Goal: Navigation & Orientation: Find specific page/section

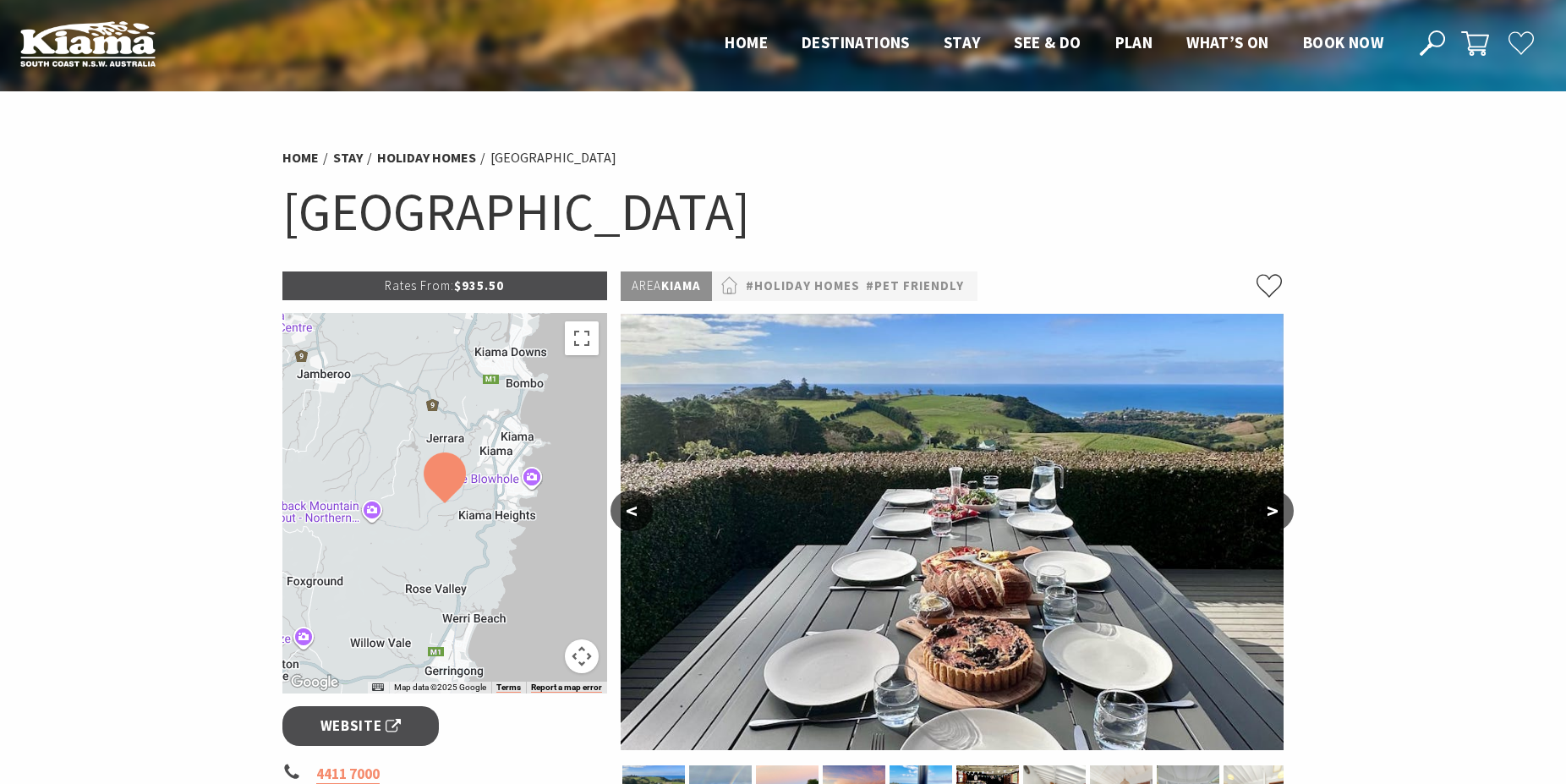
click at [1269, 507] on button ">" at bounding box center [1273, 511] width 43 height 41
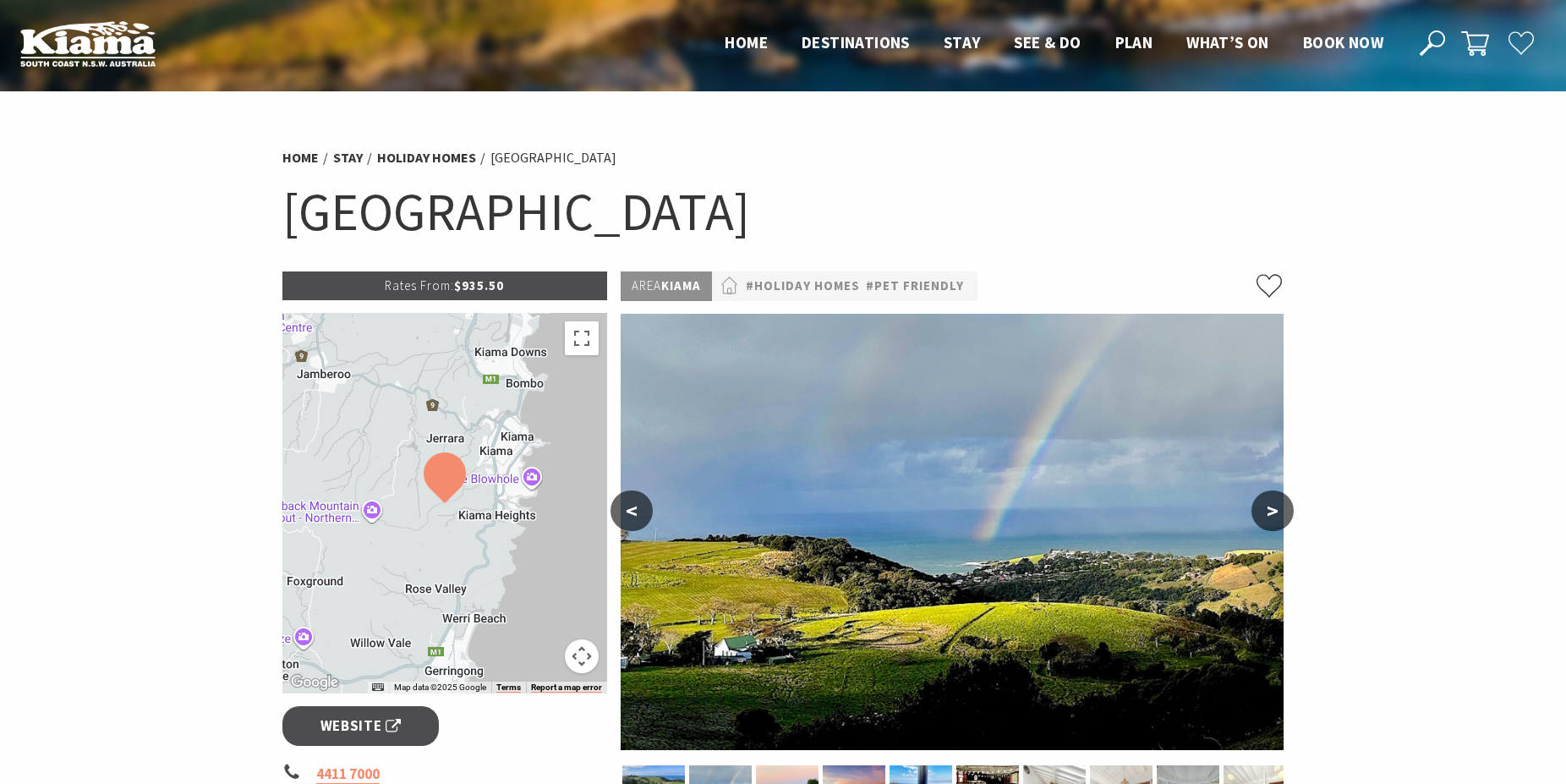
click at [1269, 507] on button ">" at bounding box center [1273, 511] width 43 height 41
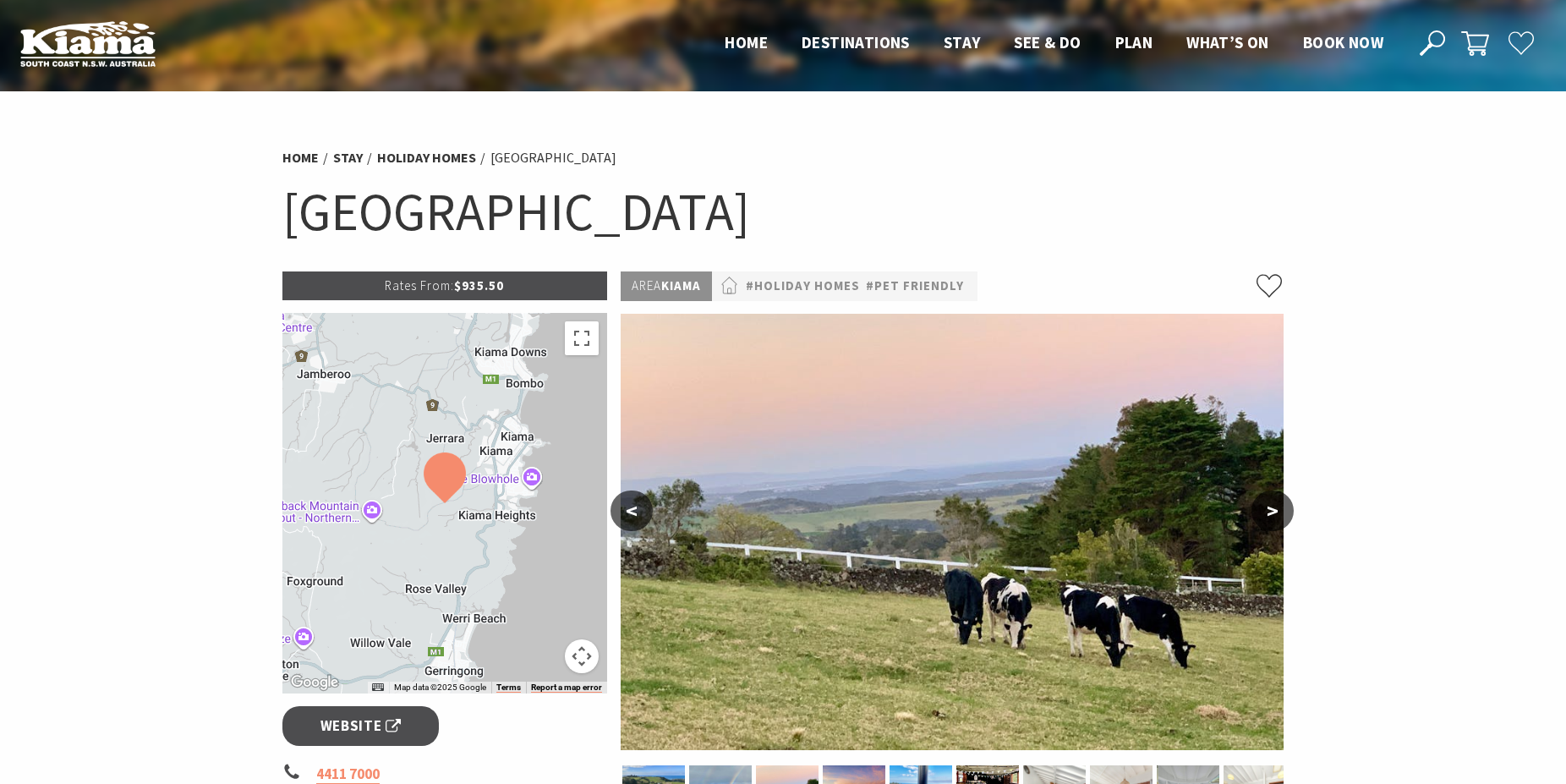
click at [1269, 507] on button ">" at bounding box center [1273, 511] width 43 height 41
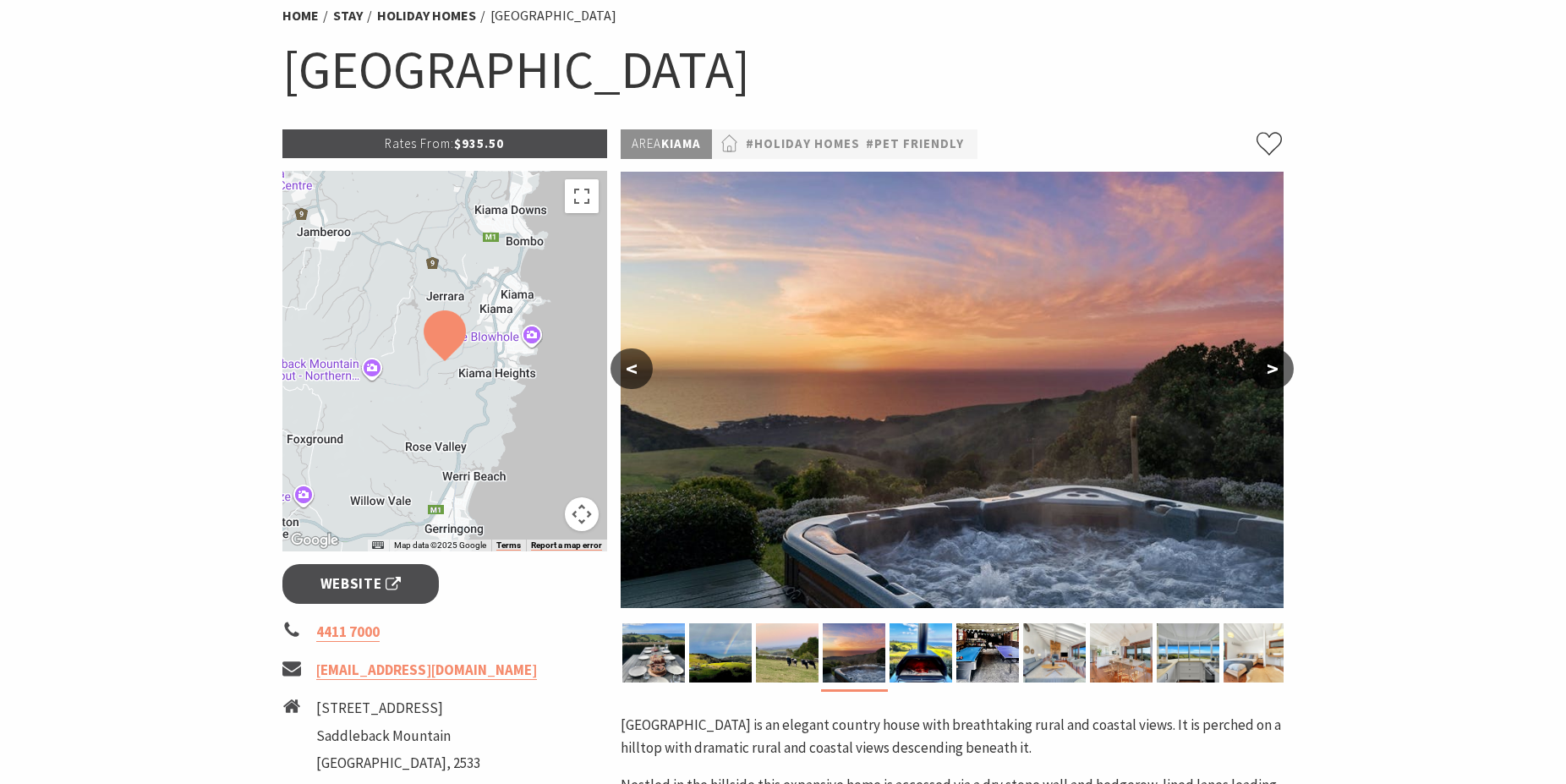
scroll to position [172, 0]
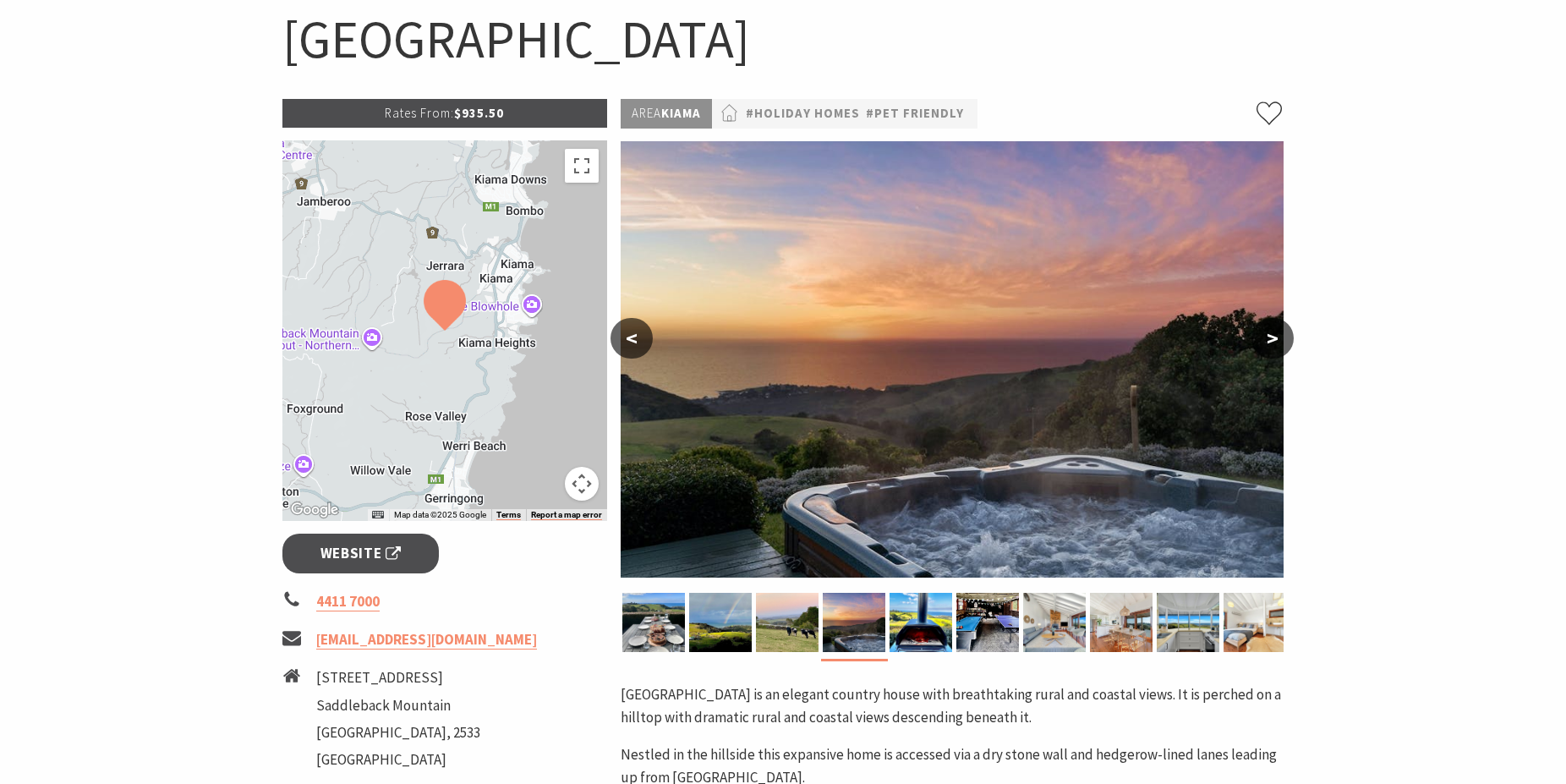
click at [1276, 337] on button ">" at bounding box center [1273, 338] width 43 height 41
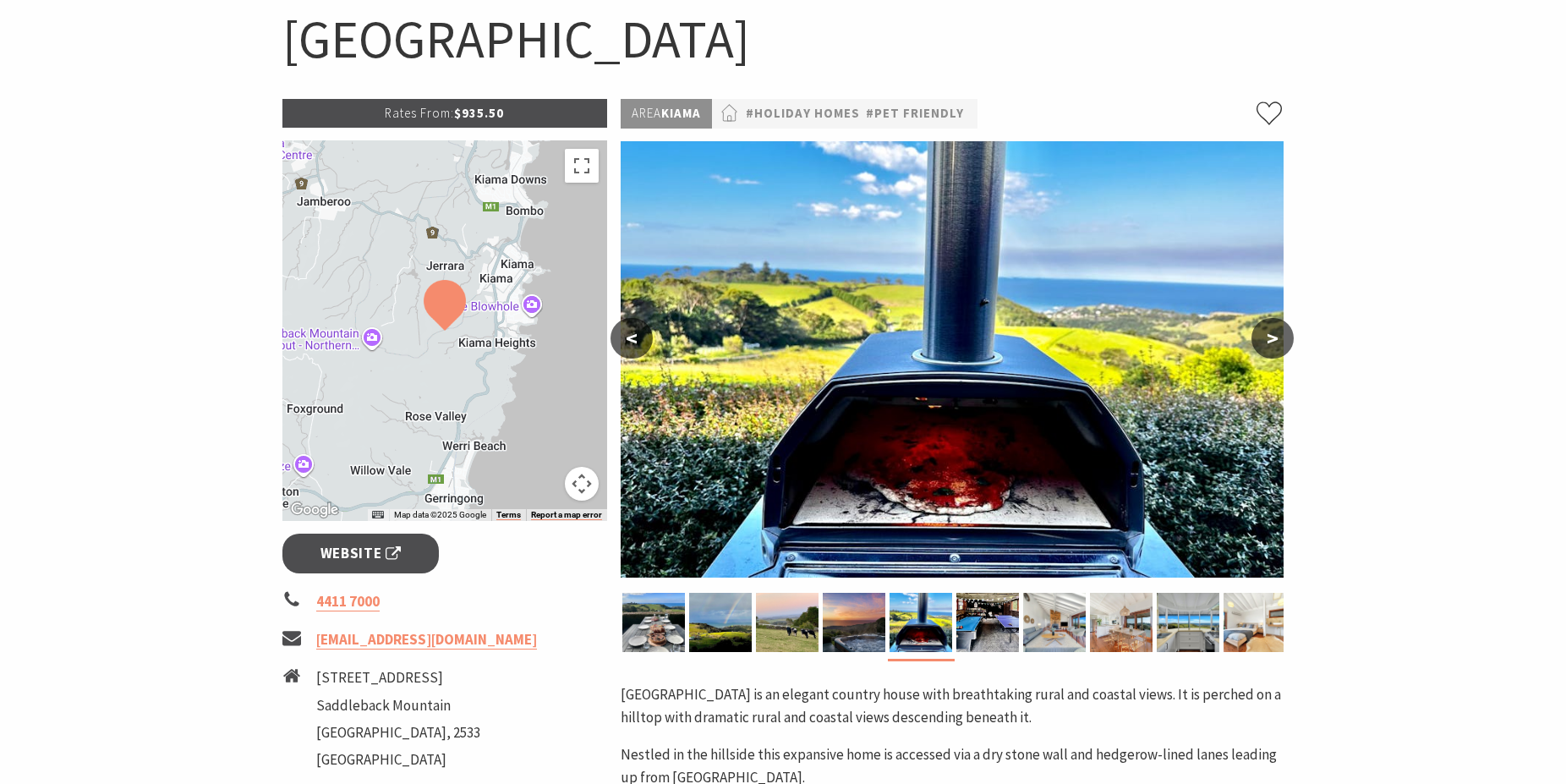
click at [1276, 337] on button ">" at bounding box center [1273, 338] width 43 height 41
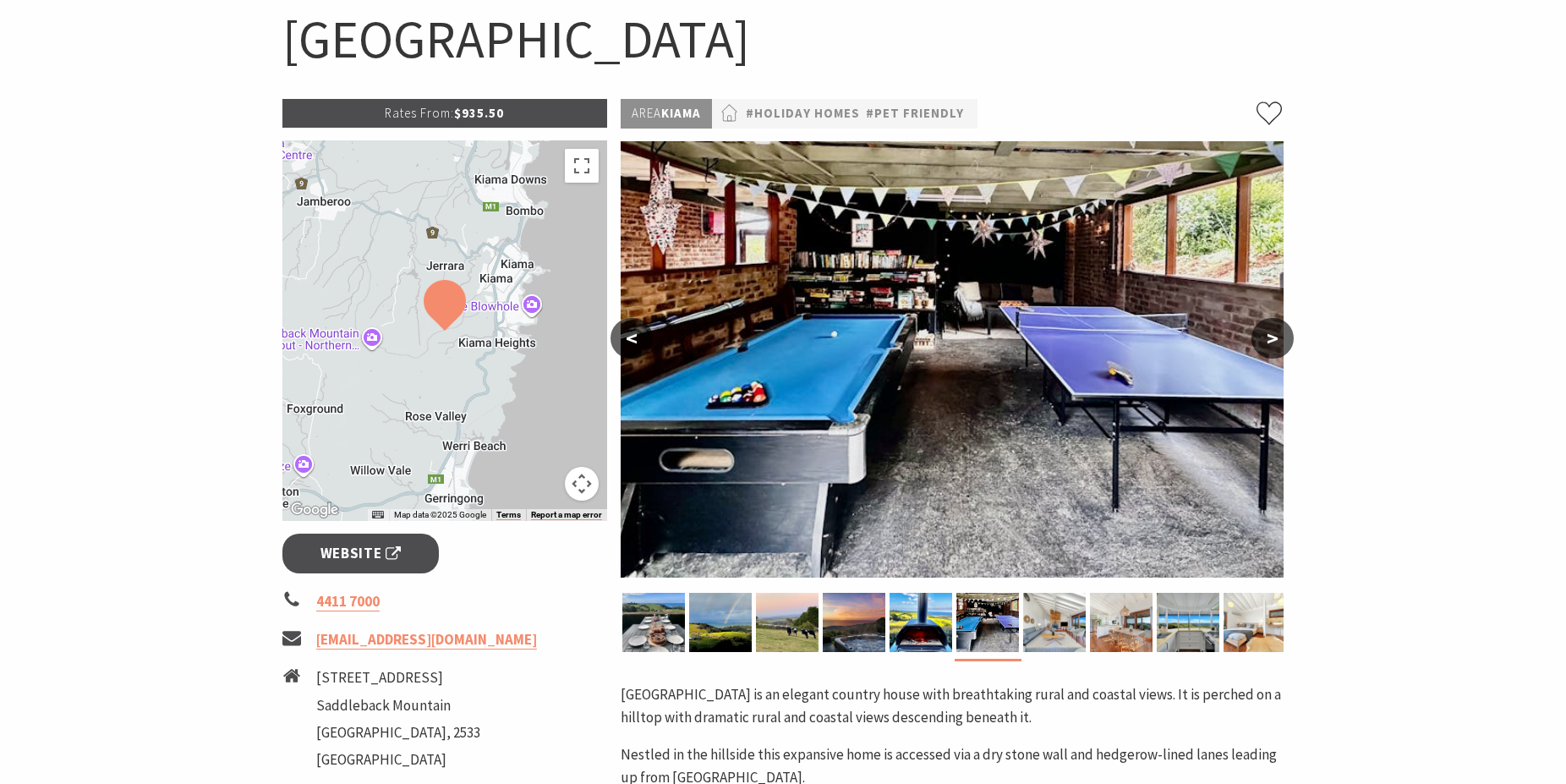
click at [1276, 337] on button ">" at bounding box center [1273, 338] width 43 height 41
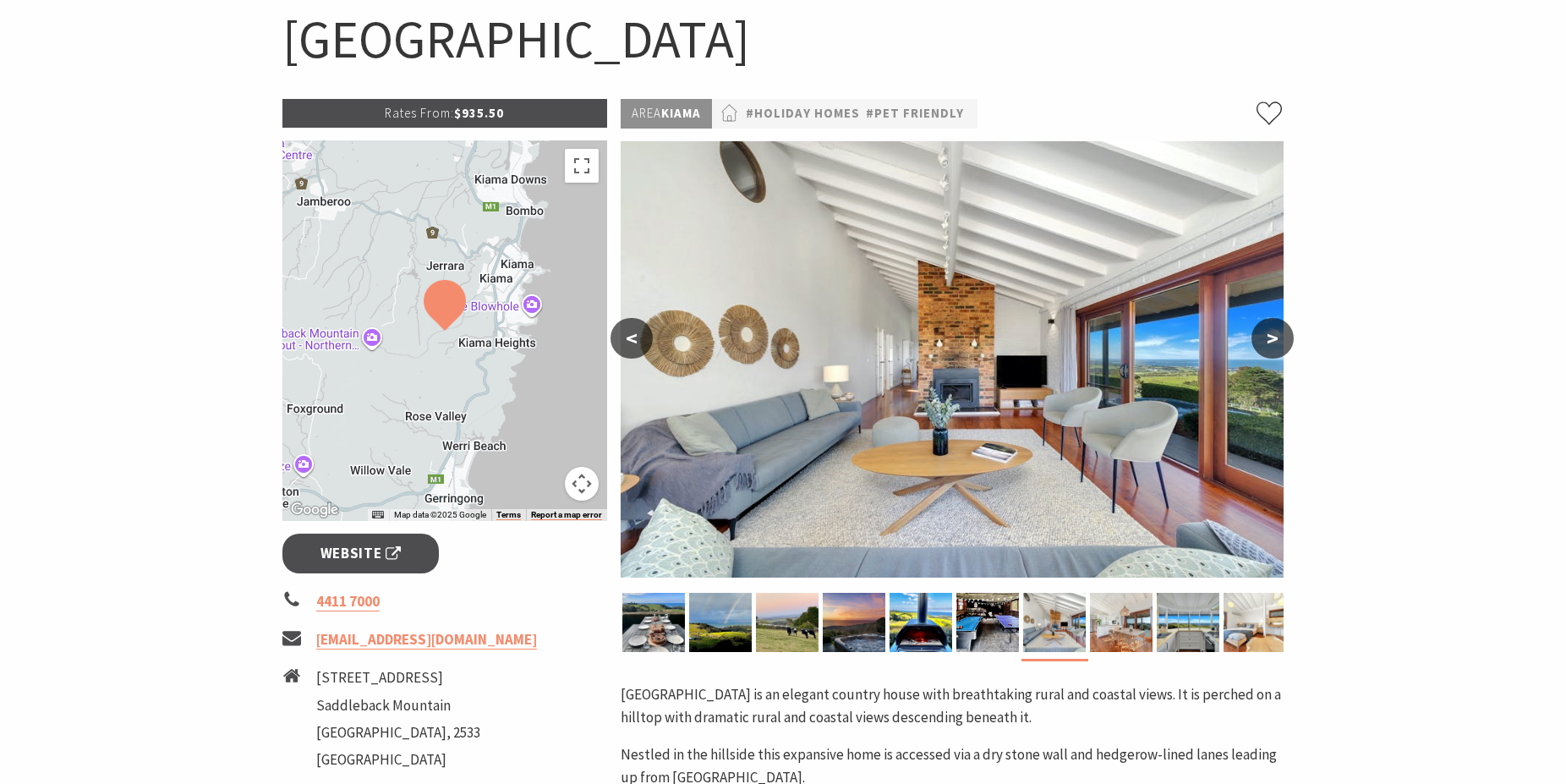
click at [1276, 337] on button ">" at bounding box center [1273, 338] width 43 height 41
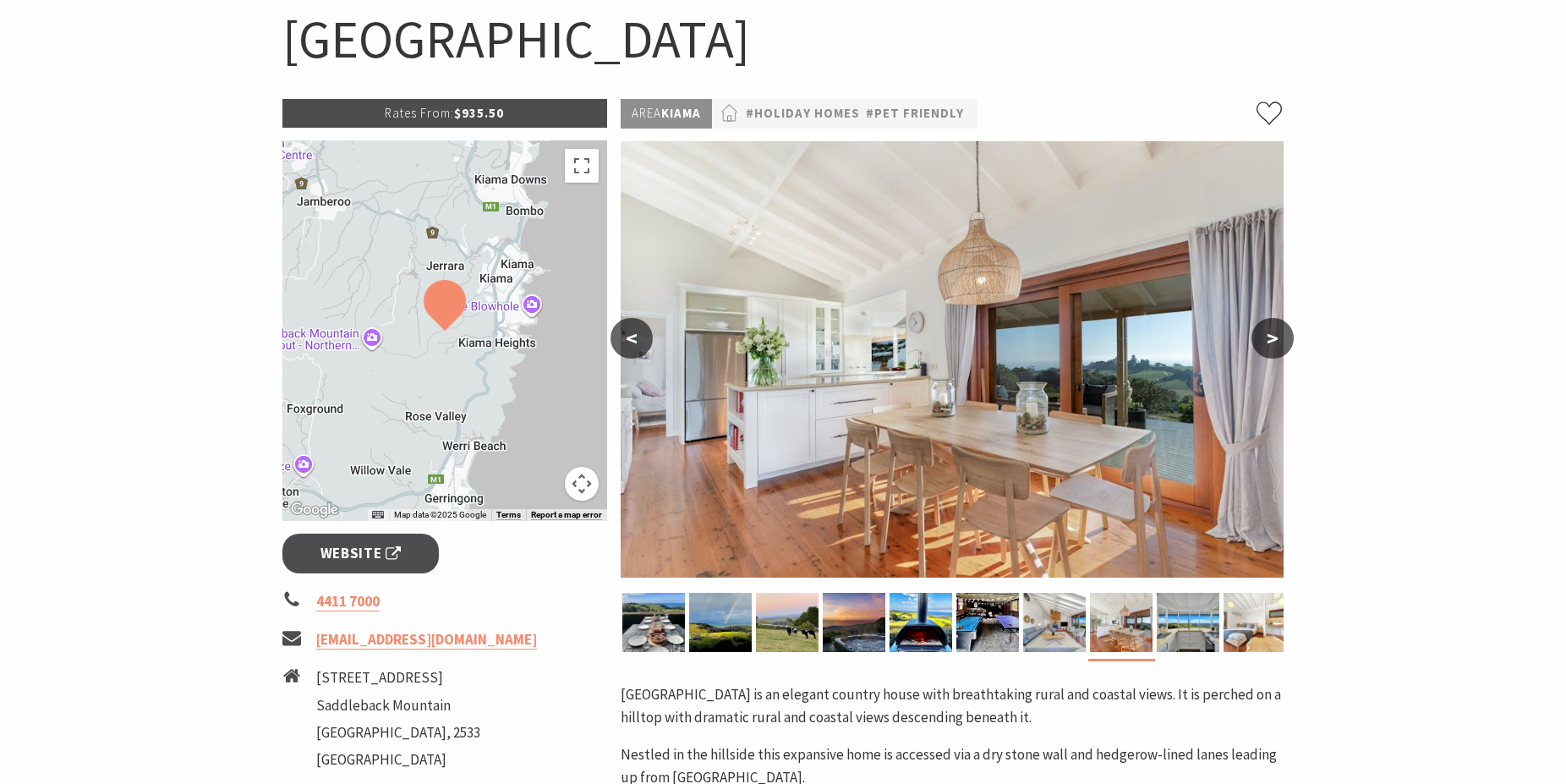
click at [1276, 337] on button ">" at bounding box center [1273, 338] width 43 height 41
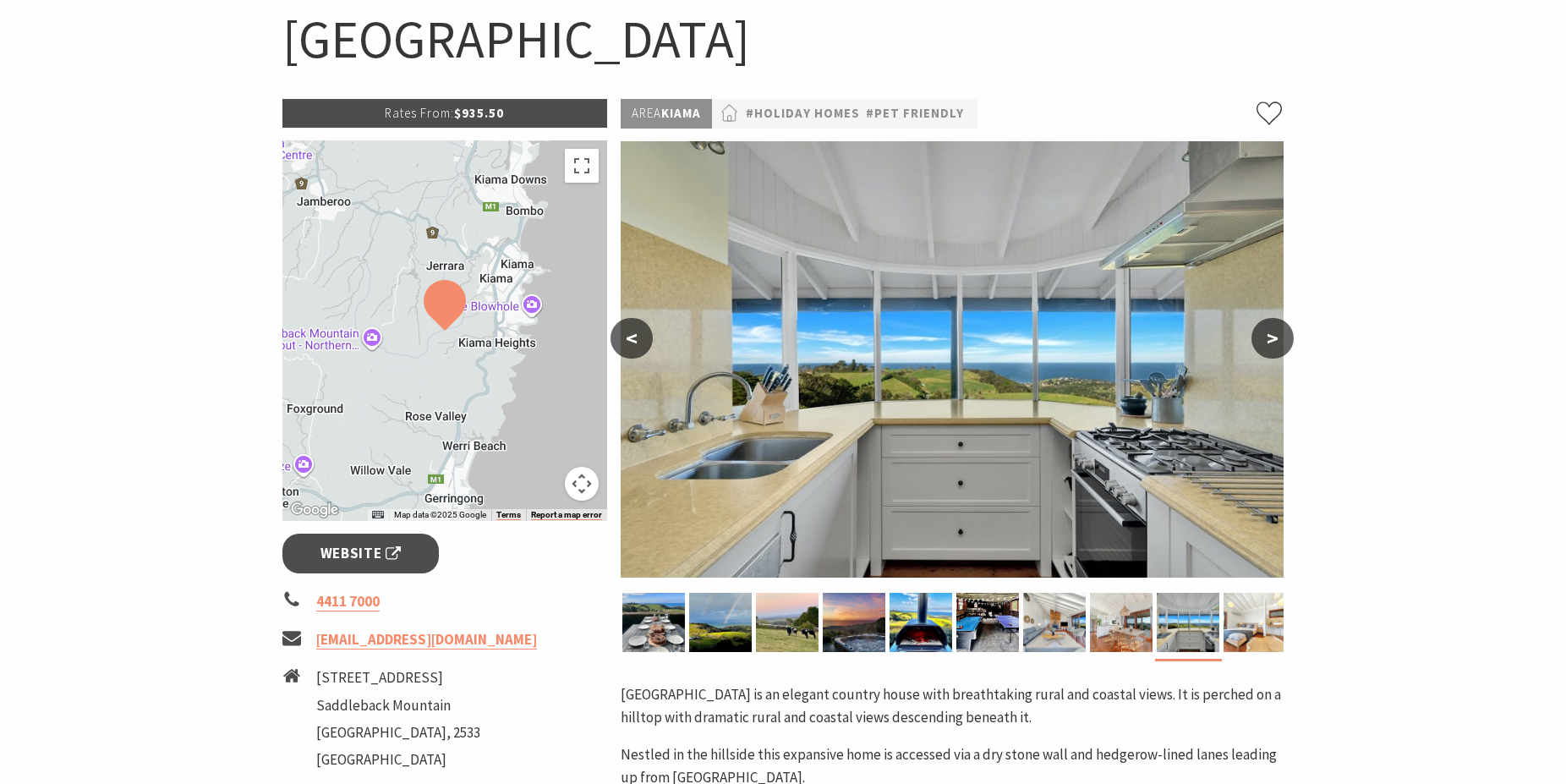
click at [1276, 337] on button ">" at bounding box center [1273, 338] width 43 height 41
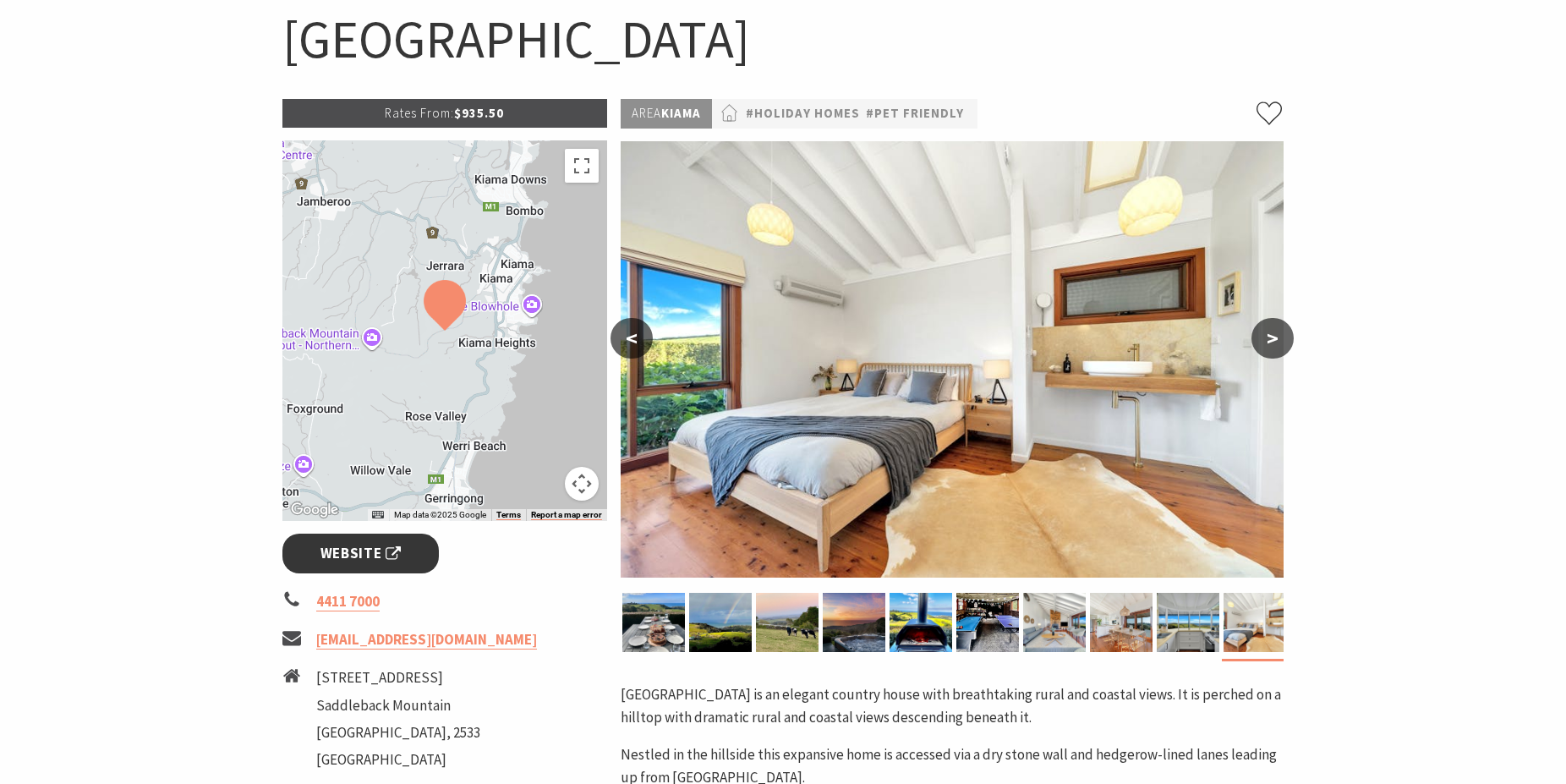
click at [375, 556] on span "Website" at bounding box center [362, 553] width 81 height 23
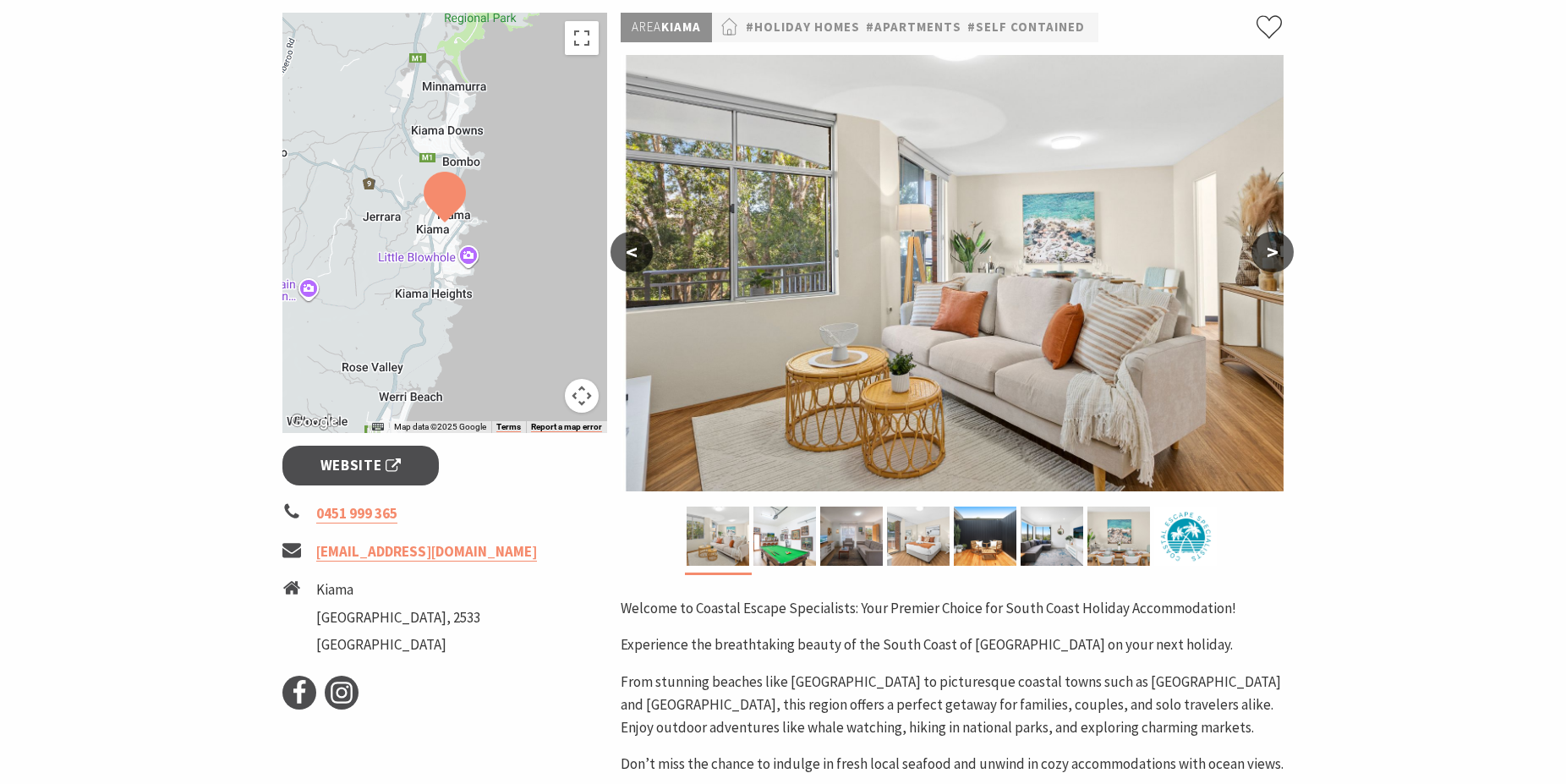
scroll to position [172, 0]
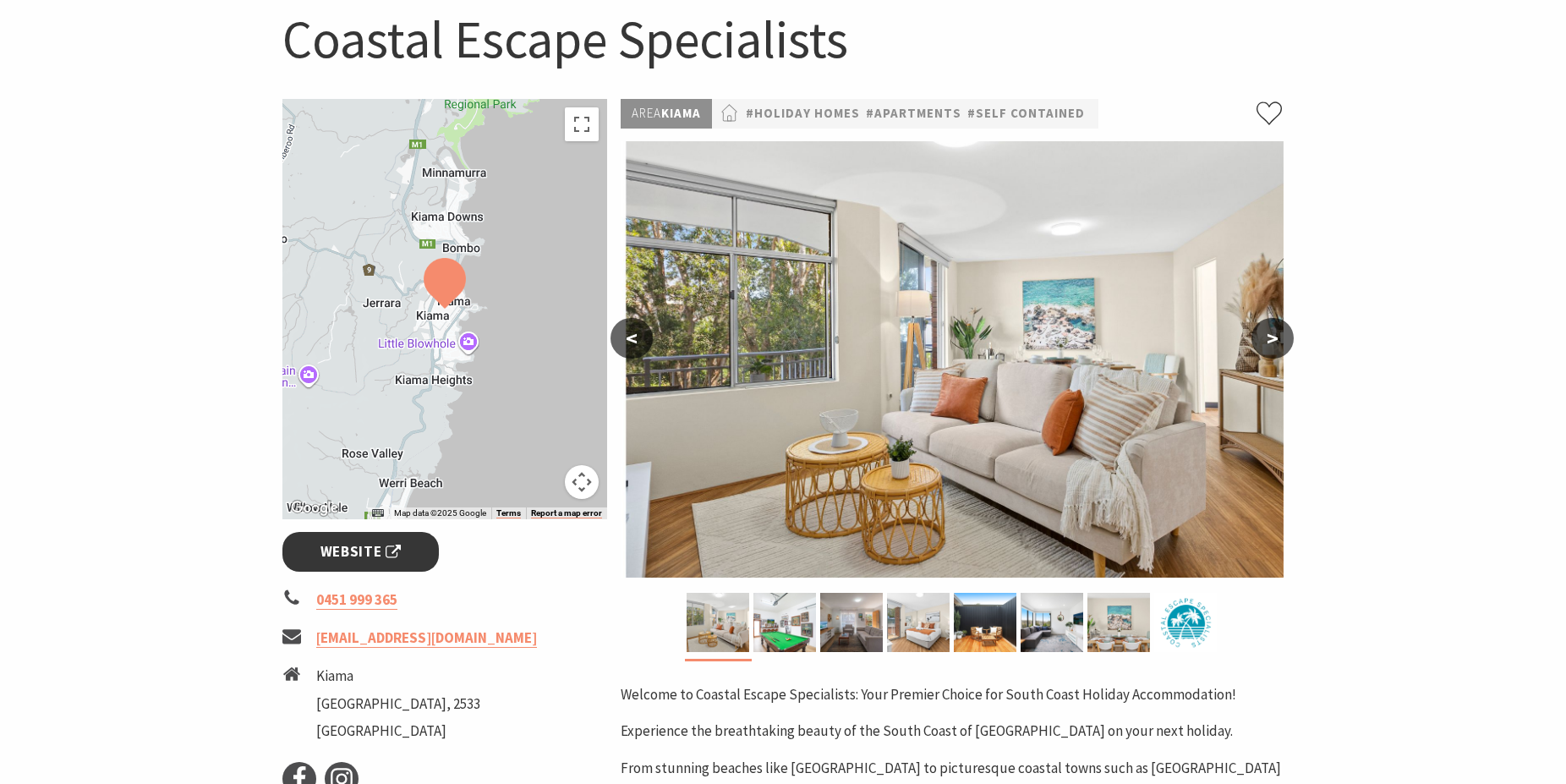
click at [387, 554] on span "Website" at bounding box center [362, 551] width 81 height 23
